Goal: Task Accomplishment & Management: Complete application form

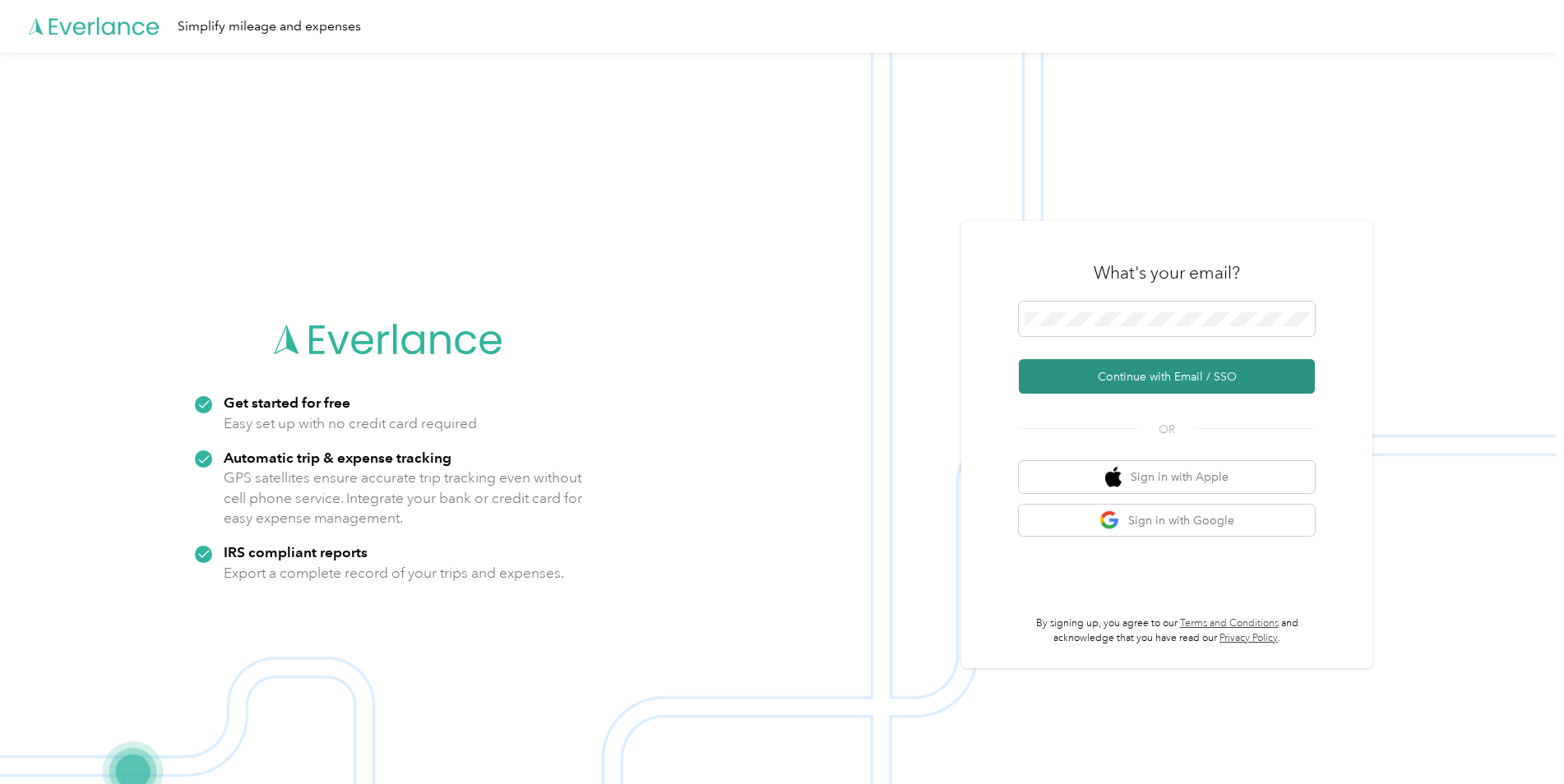
click at [1133, 381] on button "Continue with Email / SSO" at bounding box center [1167, 376] width 296 height 35
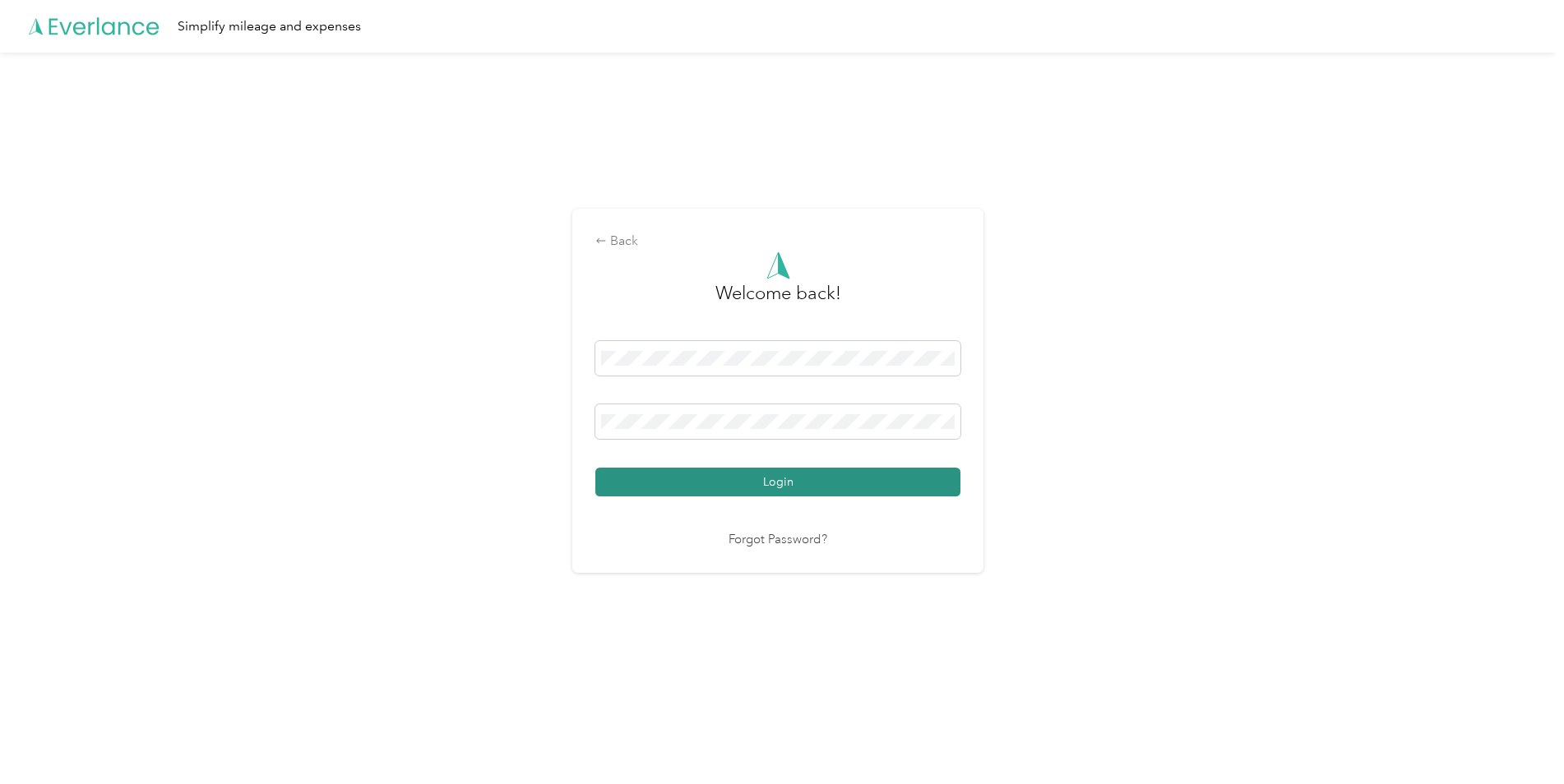
click at [827, 488] on button "Login" at bounding box center [778, 482] width 365 height 29
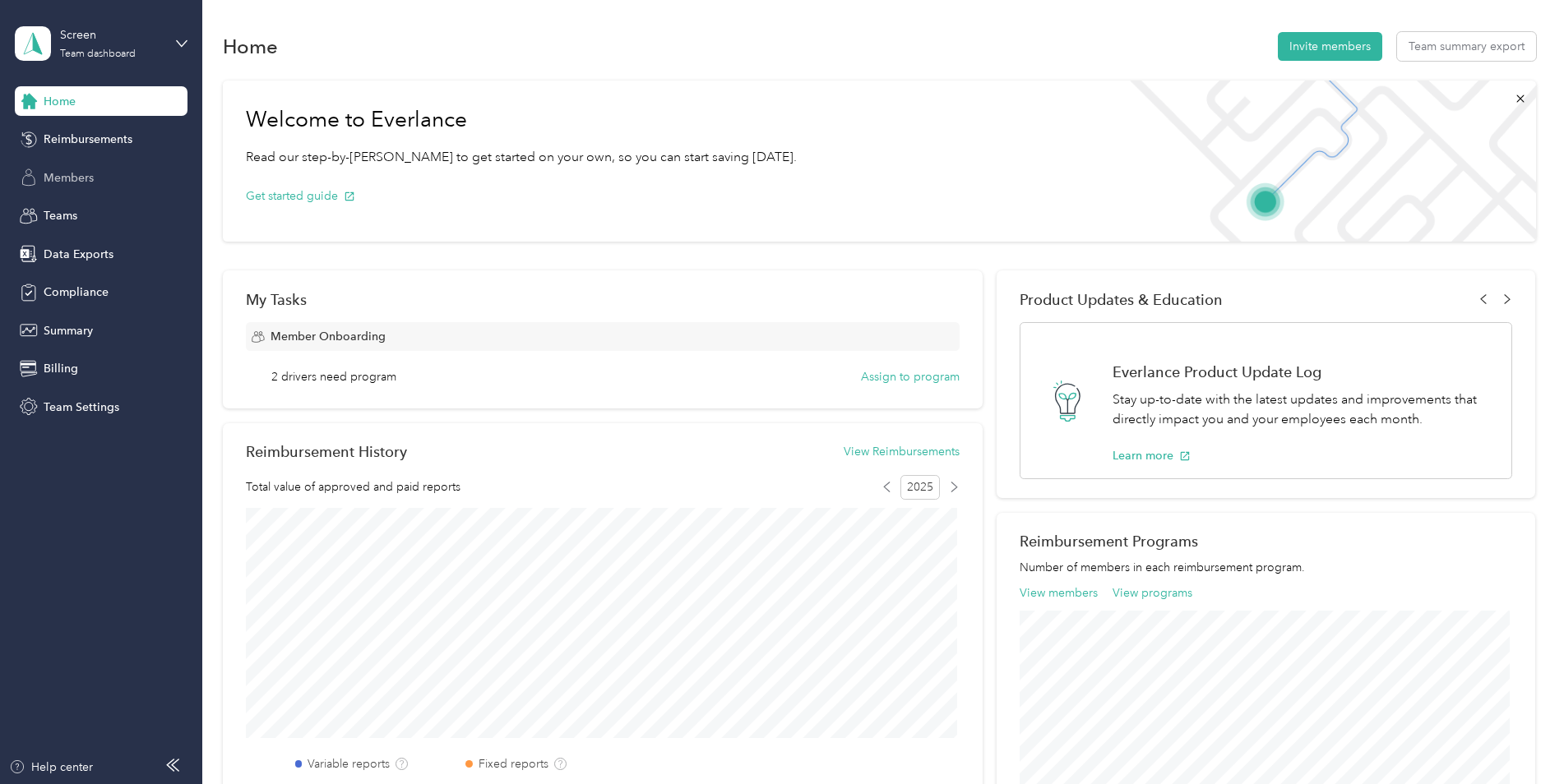
click at [98, 177] on div "Members" at bounding box center [101, 177] width 173 height 30
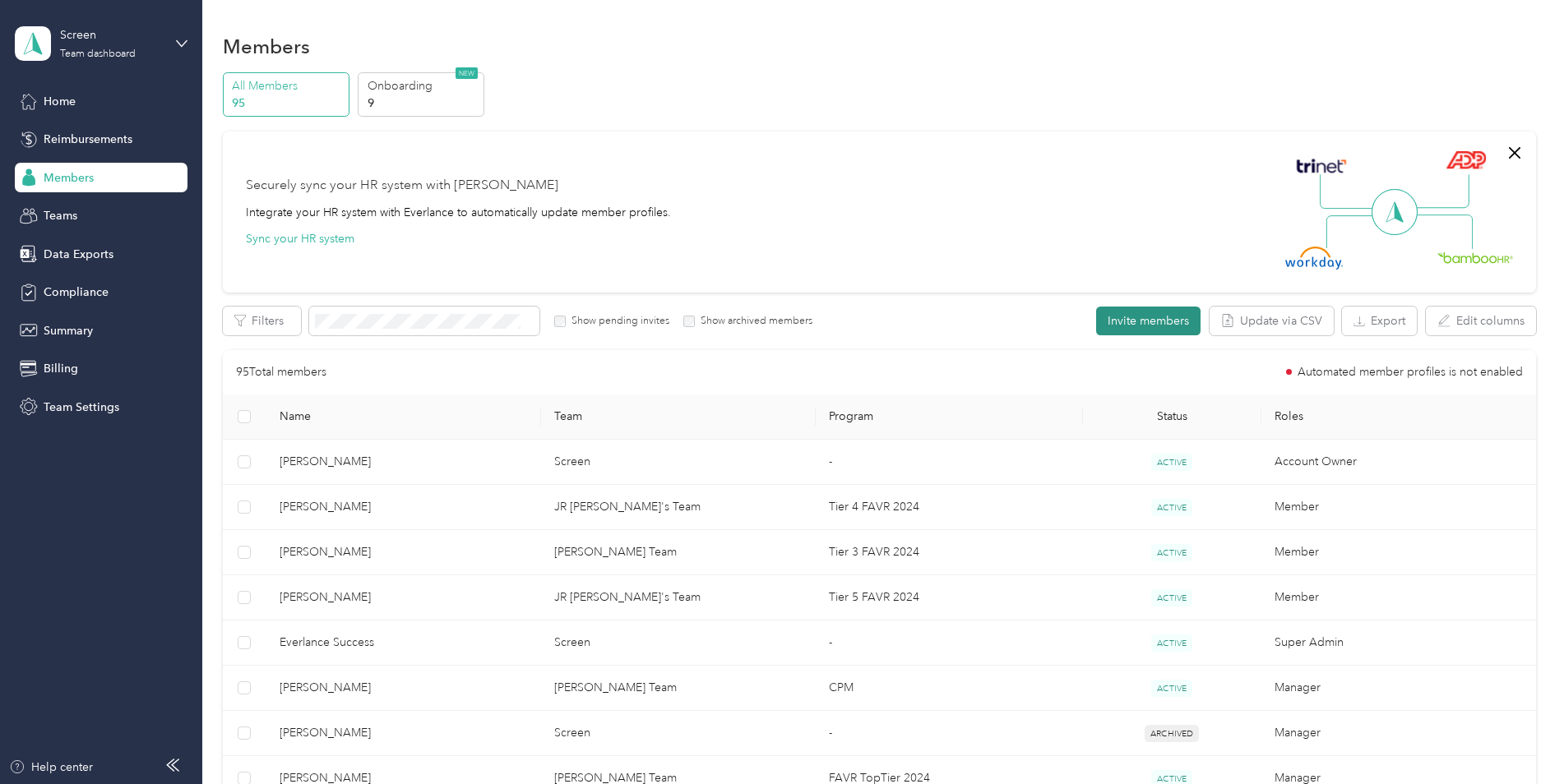
click at [1149, 332] on button "Invite members" at bounding box center [1148, 321] width 104 height 29
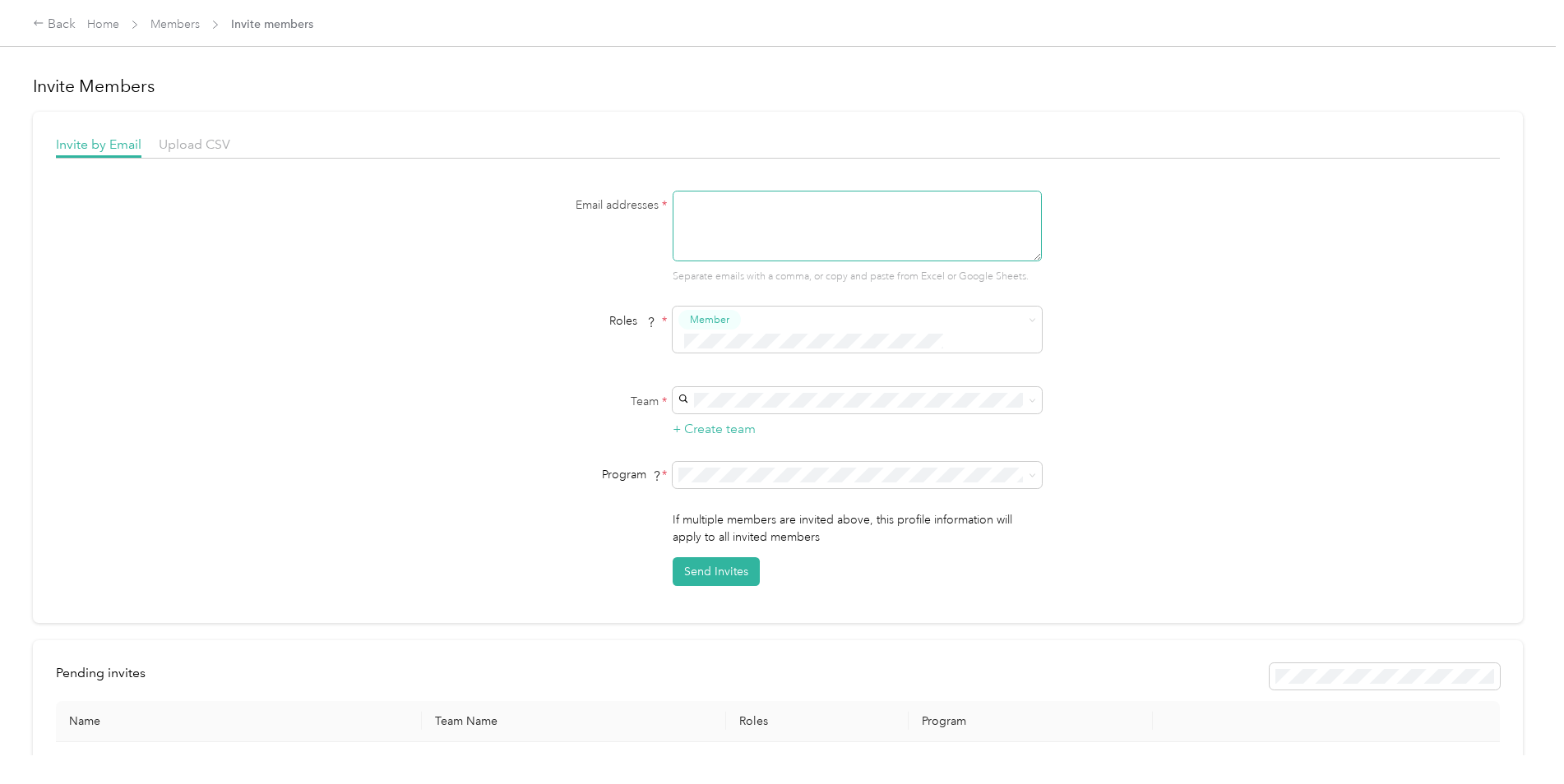
click at [707, 214] on textarea at bounding box center [857, 225] width 369 height 70
paste textarea "[PERSON_NAME][EMAIL_ADDRESS][PERSON_NAME][DOMAIN_NAME]"
type textarea "[PERSON_NAME][EMAIL_ADDRESS][PERSON_NAME][DOMAIN_NAME]"
click at [750, 350] on div "Member" at bounding box center [845, 344] width 327 height 21
click at [746, 387] on span at bounding box center [857, 400] width 369 height 26
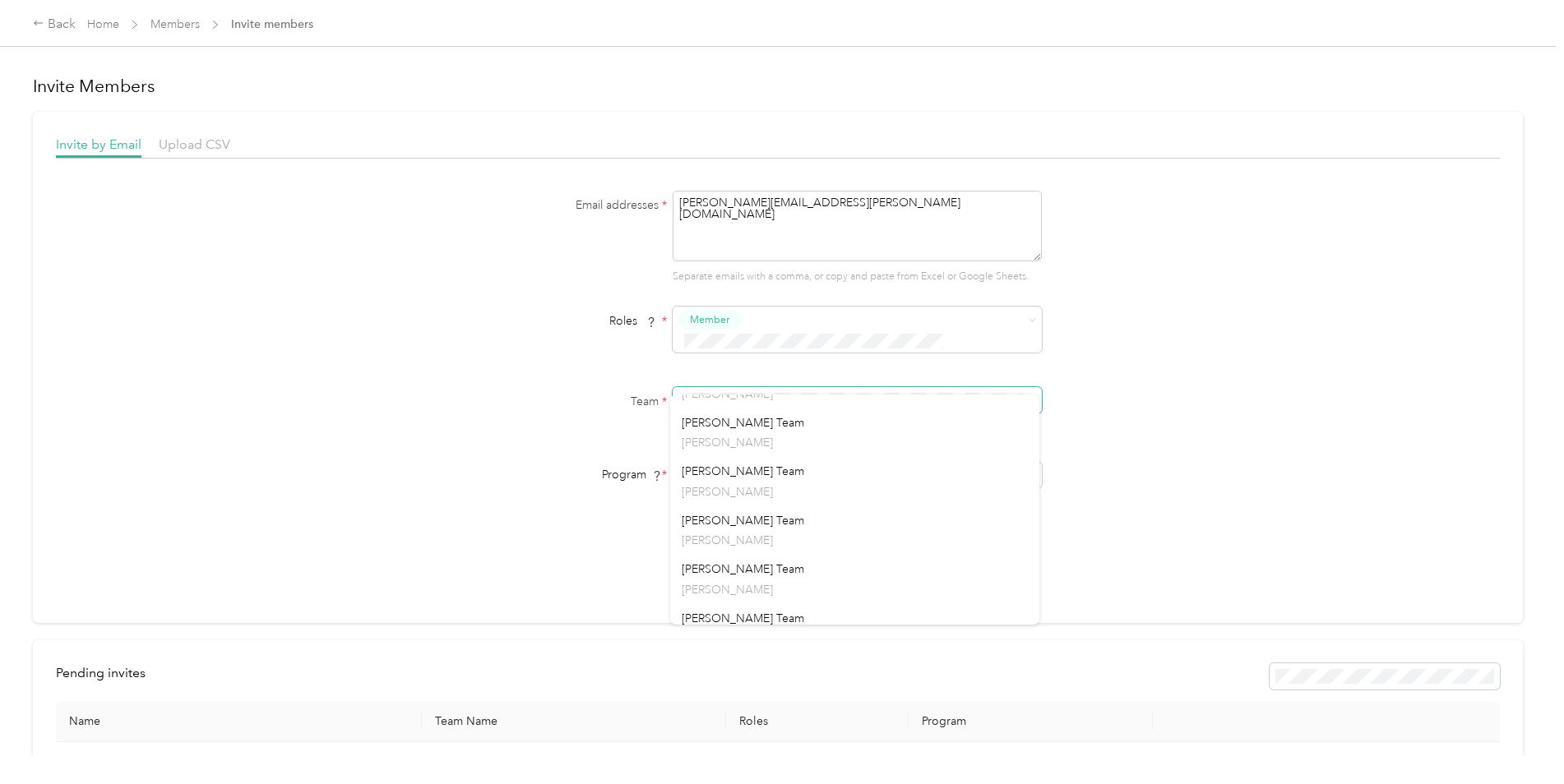
scroll to position [406, 0]
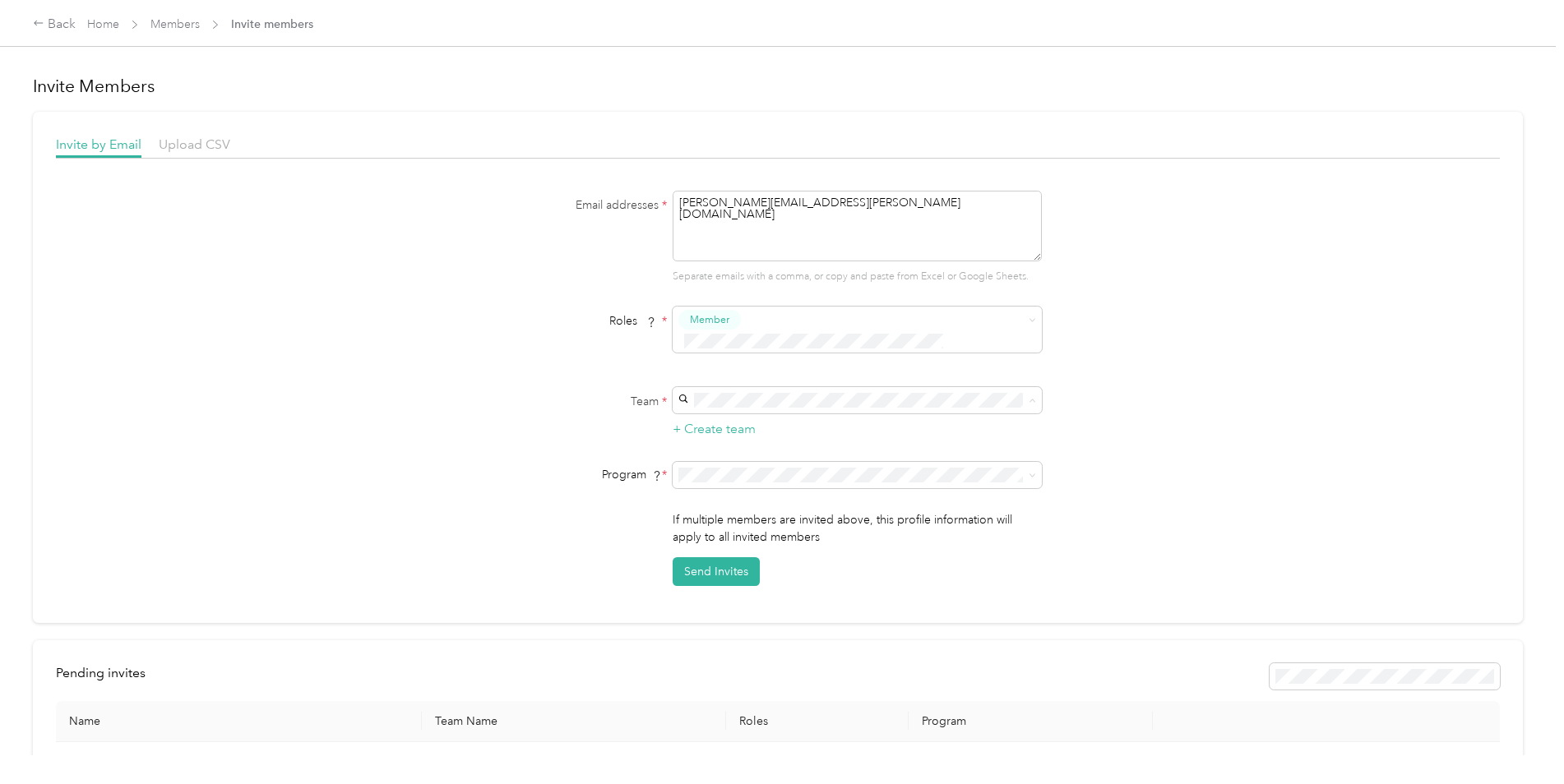
click at [784, 588] on div "[PERSON_NAME] Team [PERSON_NAME]" at bounding box center [855, 601] width 346 height 38
click at [761, 655] on div "Tier 4 FAVR 2024 (FAVR)" at bounding box center [855, 656] width 346 height 17
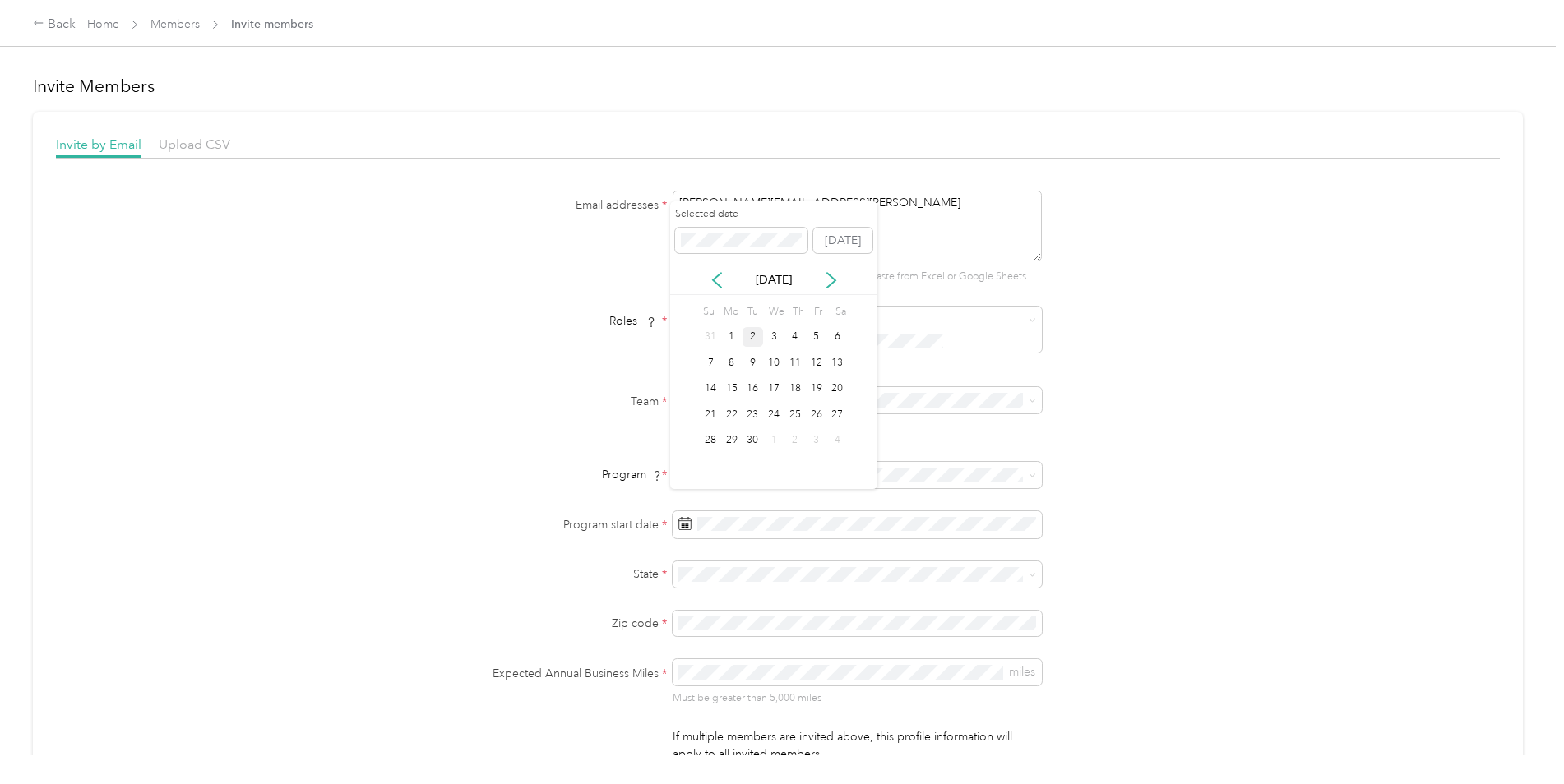
click at [760, 338] on div "2" at bounding box center [753, 337] width 22 height 21
click at [878, 372] on p "[US_STATE]" at bounding box center [855, 381] width 346 height 17
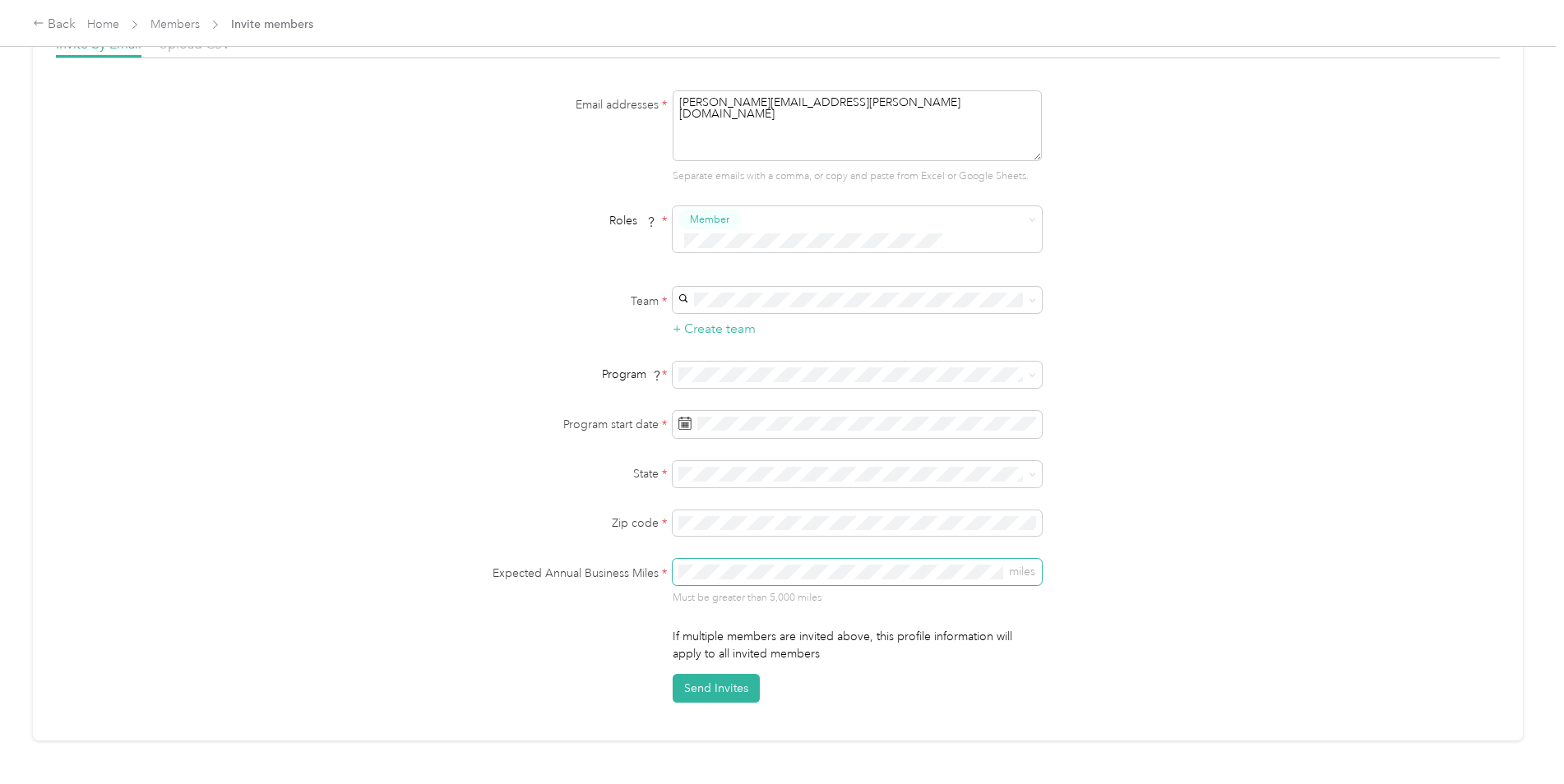
scroll to position [247, 0]
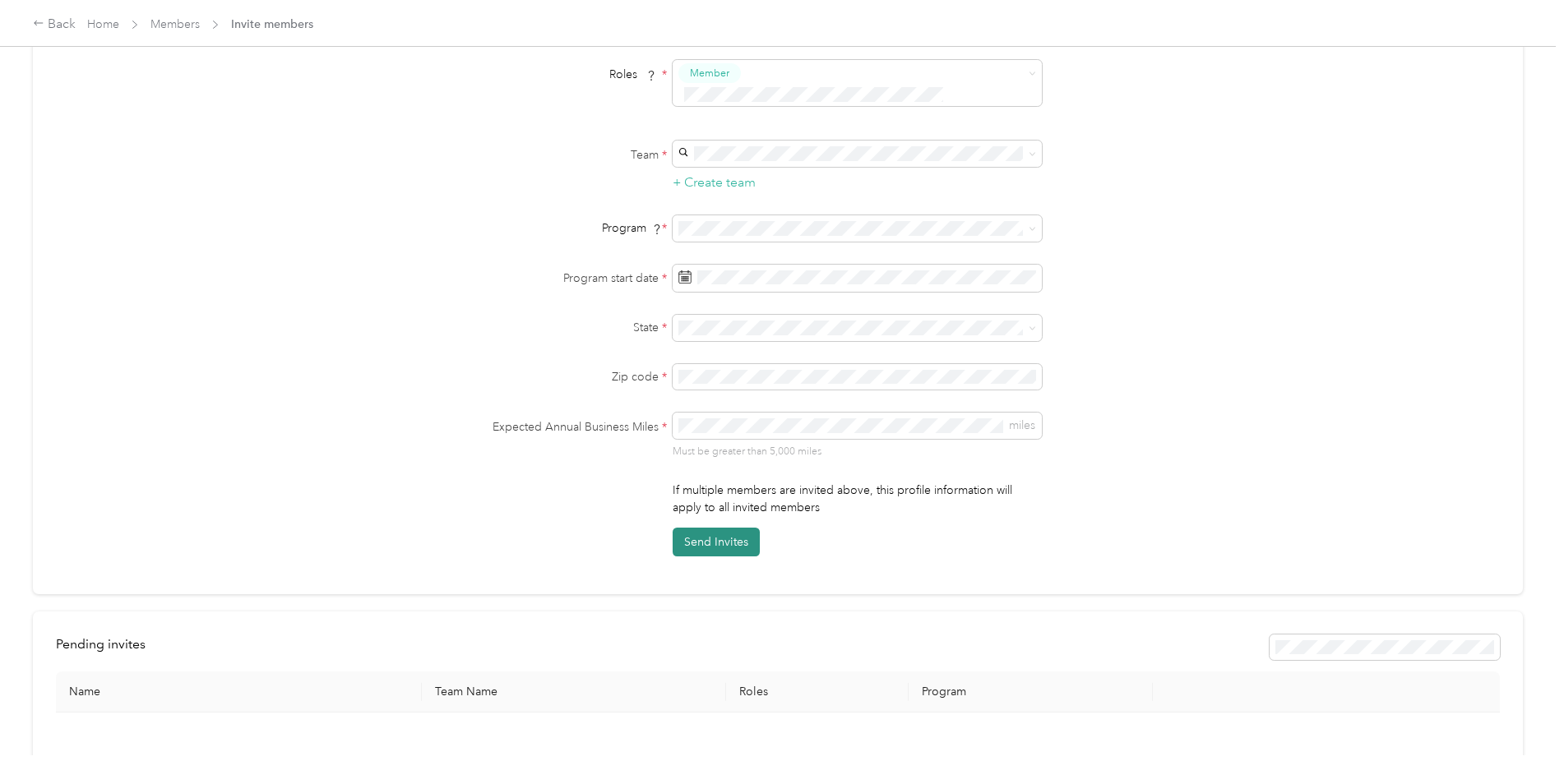
click at [702, 528] on button "Send Invites" at bounding box center [716, 541] width 87 height 29
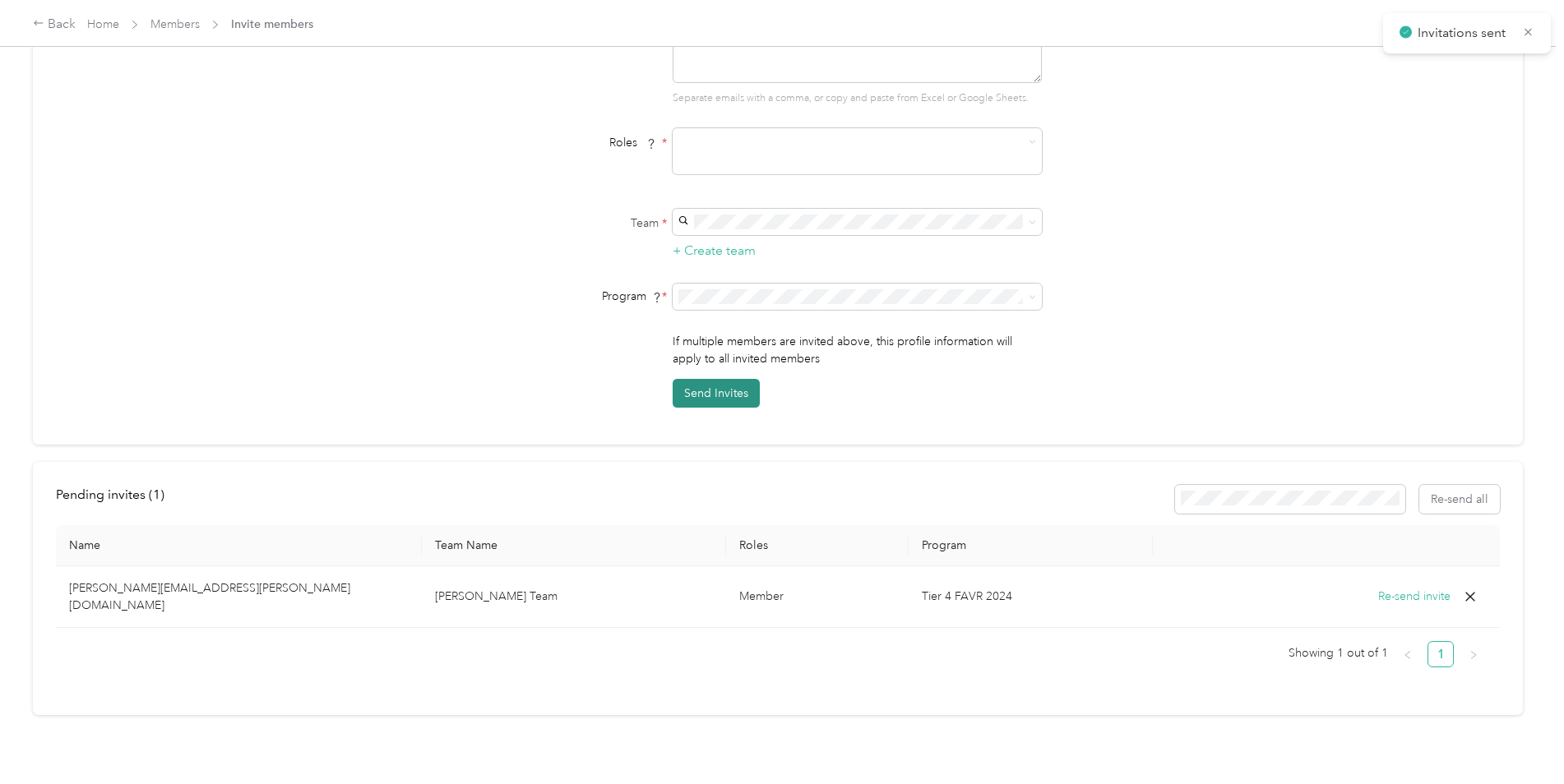
scroll to position [155, 0]
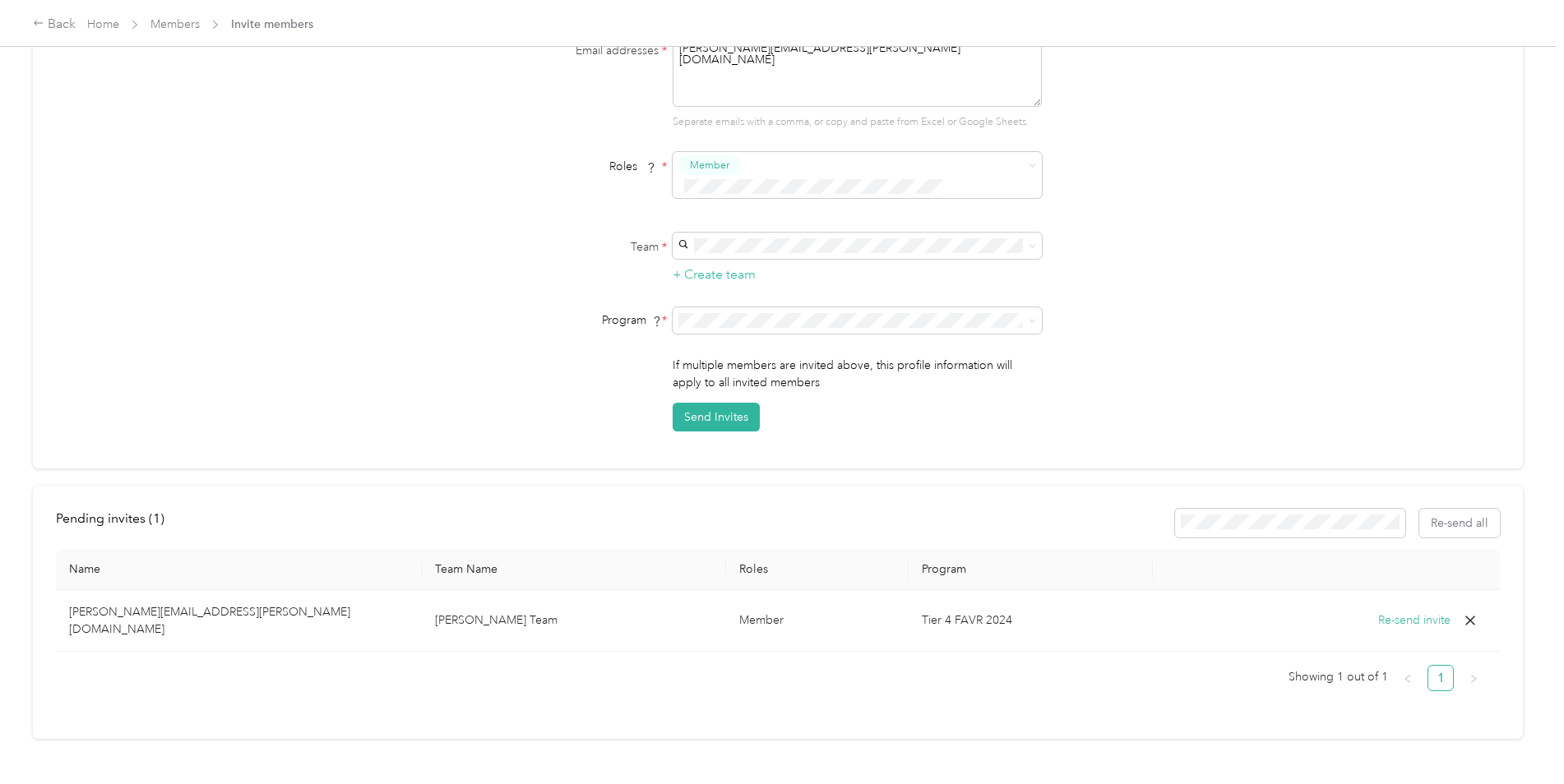
click at [178, 603] on p "[PERSON_NAME][EMAIL_ADDRESS][PERSON_NAME][DOMAIN_NAME]" at bounding box center [238, 621] width 340 height 35
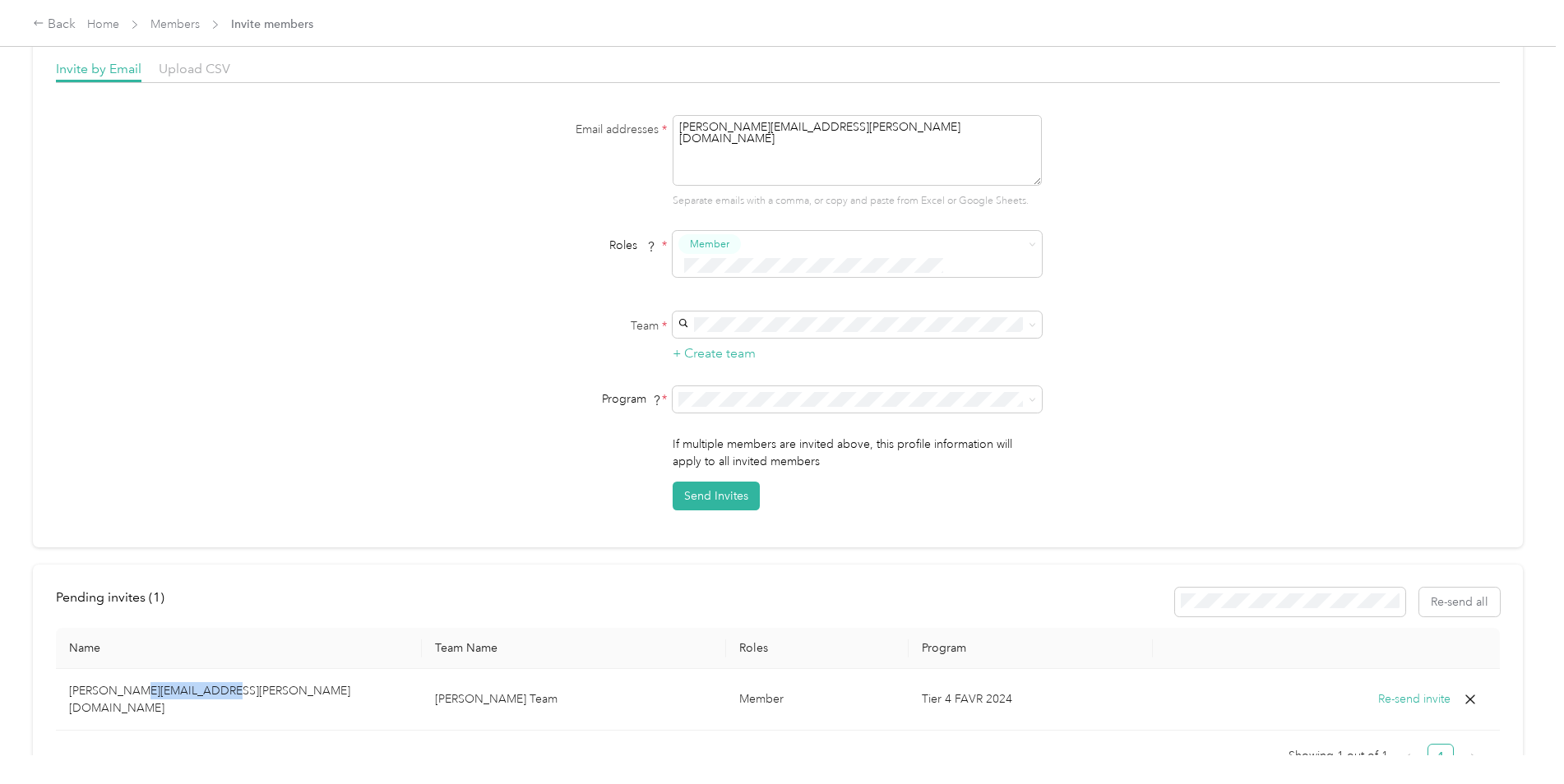
scroll to position [0, 0]
